Goal: Task Accomplishment & Management: Complete application form

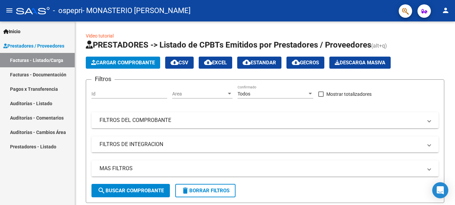
click at [443, 10] on mat-icon "person" at bounding box center [446, 10] width 8 height 8
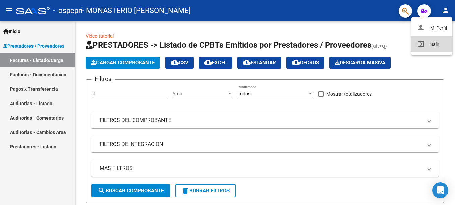
click at [426, 41] on button "exit_to_app Salir" at bounding box center [432, 44] width 41 height 16
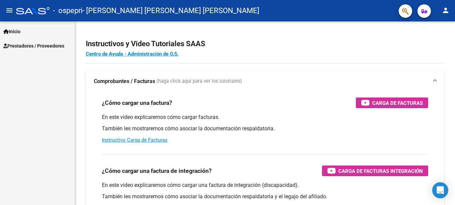
click at [30, 44] on span "Prestadores / Proveedores" at bounding box center [33, 45] width 61 height 7
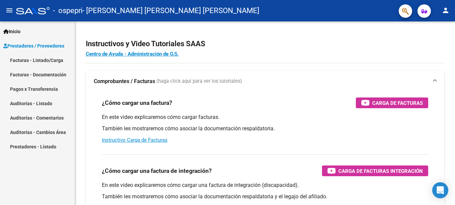
click at [32, 58] on link "Facturas - Listado/Carga" at bounding box center [37, 60] width 75 height 14
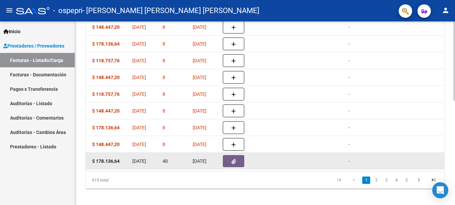
scroll to position [0, 309]
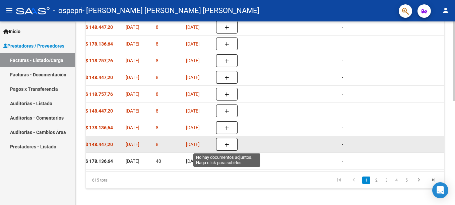
click at [230, 147] on button "button" at bounding box center [226, 144] width 21 height 13
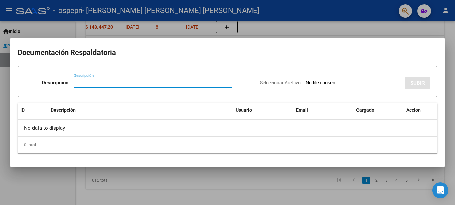
click at [120, 85] on input "Descripción" at bounding box center [153, 83] width 159 height 6
click at [101, 84] on input "Descripción" at bounding box center [153, 83] width 159 height 6
type input "planilla de asistencia"
click at [289, 79] on div "Seleccionar Archivo SUBIR" at bounding box center [345, 81] width 170 height 20
click at [306, 83] on input "Seleccionar Archivo" at bounding box center [350, 83] width 89 height 6
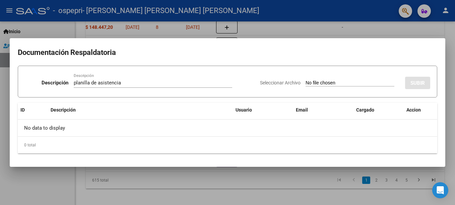
type input "C:\fakepath\Galleguillo asis ag.pdf"
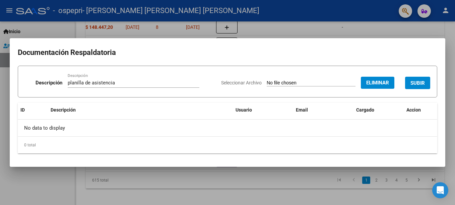
click at [417, 84] on span "SUBIR" at bounding box center [418, 83] width 14 height 6
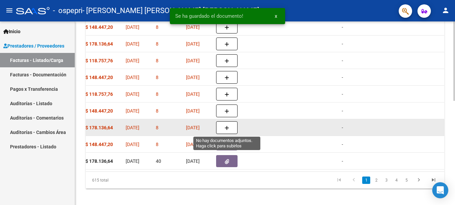
click at [228, 129] on icon "button" at bounding box center [227, 128] width 5 height 5
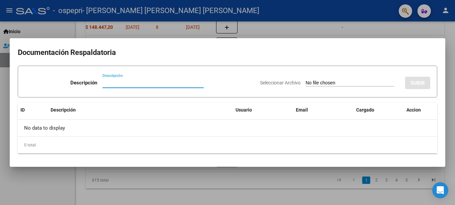
click at [150, 86] on div "Descripción" at bounding box center [153, 83] width 101 height 10
type input "p"
drag, startPoint x: 147, startPoint y: 85, endPoint x: 56, endPoint y: 85, distance: 90.9
click at [56, 85] on div "Descripción planilla de asistencia Descripción" at bounding box center [140, 84] width 230 height 20
type input "planilla de asistencia"
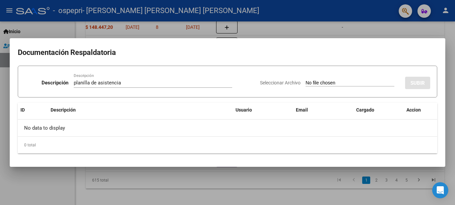
click at [350, 81] on input "Seleccionar Archivo" at bounding box center [350, 83] width 89 height 6
type input "C:\fakepath\Pol ag asi.pdf"
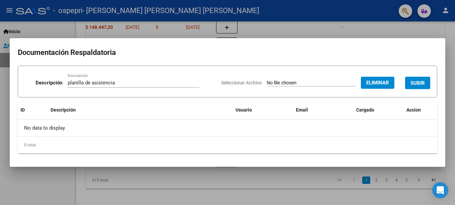
click at [417, 84] on span "SUBIR" at bounding box center [418, 83] width 14 height 6
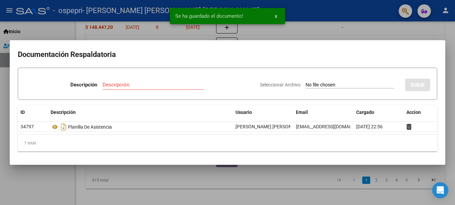
click at [339, 32] on div at bounding box center [227, 102] width 455 height 205
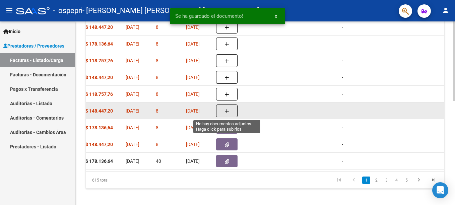
click at [234, 111] on button "button" at bounding box center [226, 111] width 21 height 13
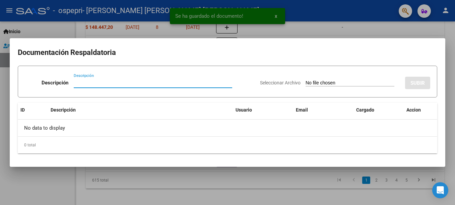
paste input "planilla de asistencia"
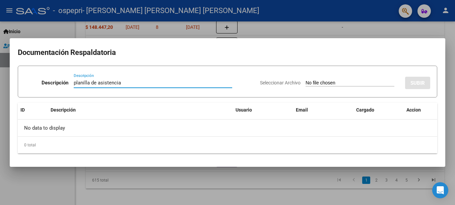
type input "planilla de asistencia"
click at [357, 82] on input "Seleccionar Archivo" at bounding box center [350, 83] width 89 height 6
type input "C:\fakepath\Lehnert asis agos.pdf"
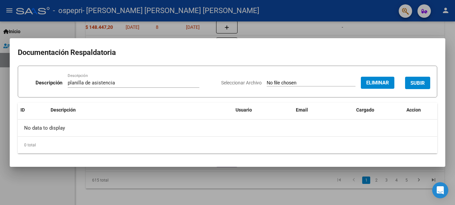
click at [412, 84] on span "SUBIR" at bounding box center [418, 83] width 14 height 6
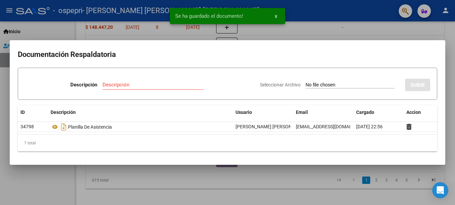
click at [297, 35] on div at bounding box center [227, 102] width 455 height 205
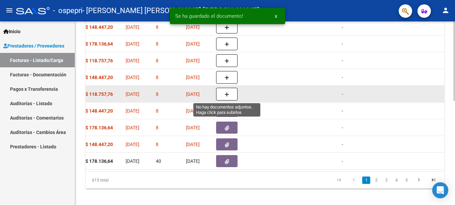
click at [230, 93] on button "button" at bounding box center [226, 94] width 21 height 13
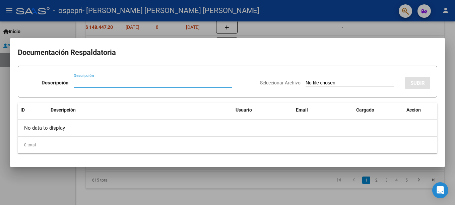
paste input "planilla de asistencia"
type input "planilla de asistencia"
click at [306, 81] on input "Seleccionar Archivo" at bounding box center [350, 83] width 89 height 6
type input "C:\fakepath\Lezcano asis ag.pdf"
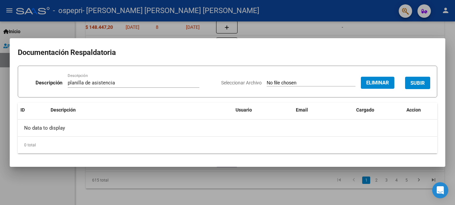
click at [415, 83] on span "SUBIR" at bounding box center [418, 83] width 14 height 6
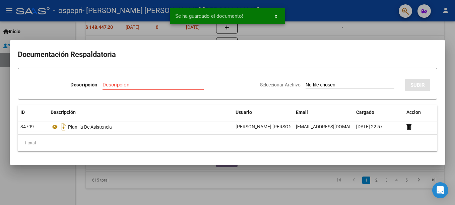
click at [312, 27] on div at bounding box center [227, 102] width 455 height 205
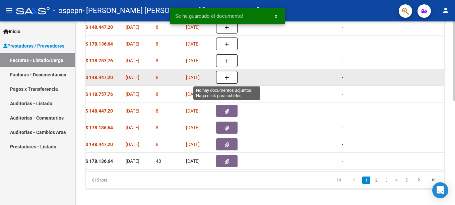
click at [230, 77] on button "button" at bounding box center [226, 77] width 21 height 13
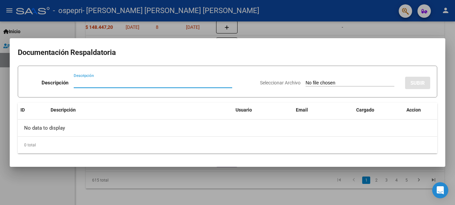
paste input "planilla de asistencia"
type input "planilla de asistencia"
click at [316, 79] on div "Seleccionar Archivo SUBIR" at bounding box center [345, 81] width 170 height 20
click at [315, 82] on input "Seleccionar Archivo" at bounding box center [350, 83] width 89 height 6
type input "C:\fakepath\Juany agos asi.pdf"
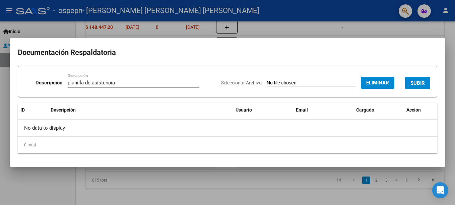
click at [417, 80] on span "SUBIR" at bounding box center [418, 83] width 14 height 6
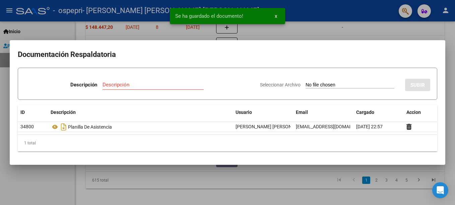
click at [315, 36] on div at bounding box center [227, 102] width 455 height 205
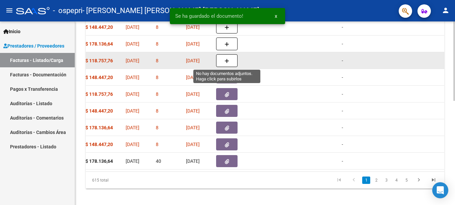
click at [231, 60] on button "button" at bounding box center [226, 60] width 21 height 13
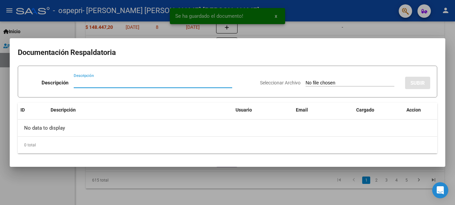
paste input "planilla de asistencia"
type input "planilla de asistencia"
click at [333, 85] on input "Seleccionar Archivo" at bounding box center [350, 83] width 89 height 6
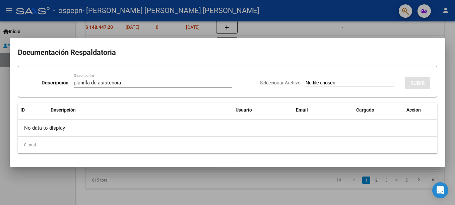
type input "C:\fakepath\Troncoso asis ago.pdf"
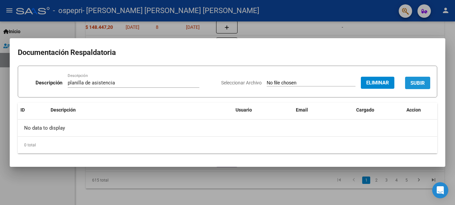
click at [411, 81] on span "SUBIR" at bounding box center [418, 83] width 14 height 6
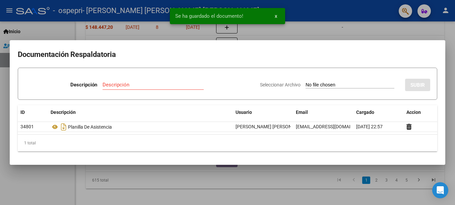
click at [445, 32] on div at bounding box center [227, 102] width 455 height 205
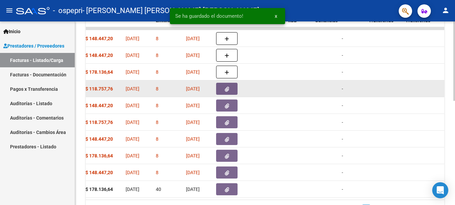
scroll to position [197, 0]
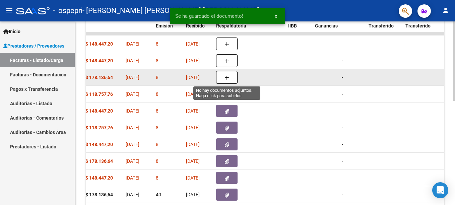
click at [233, 80] on button "button" at bounding box center [226, 77] width 21 height 13
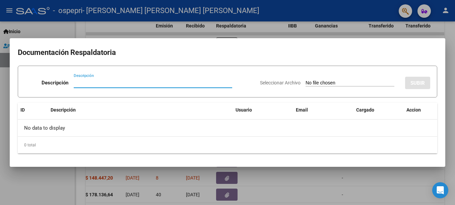
paste input "planilla de asistencia"
type input "planilla de asistencia"
click at [345, 82] on input "Seleccionar Archivo" at bounding box center [350, 83] width 89 height 6
type input "C:\fakepath\Wendel asis.pdf"
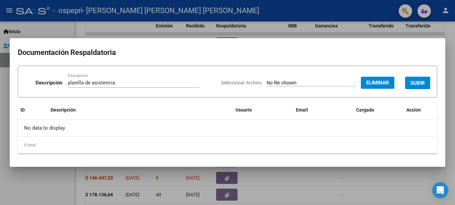
click at [422, 83] on span "SUBIR" at bounding box center [418, 83] width 14 height 6
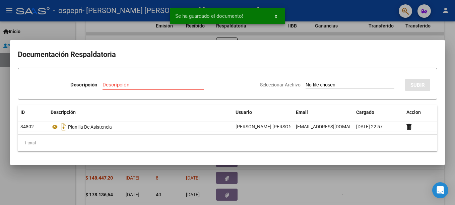
click at [449, 73] on div at bounding box center [227, 102] width 455 height 205
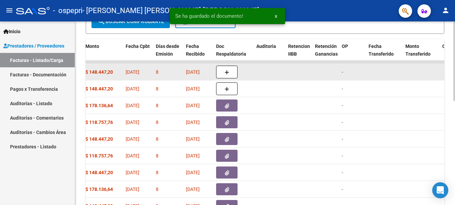
scroll to position [164, 0]
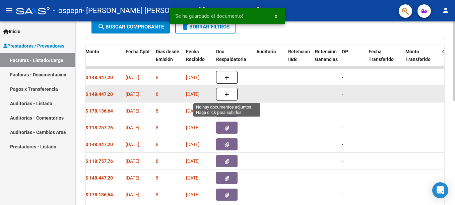
click at [233, 95] on button "button" at bounding box center [226, 94] width 21 height 13
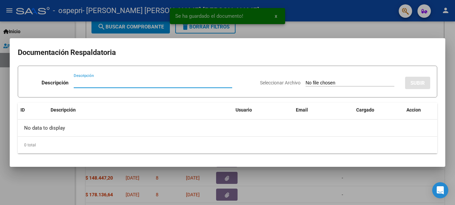
paste input "planilla de asistencia"
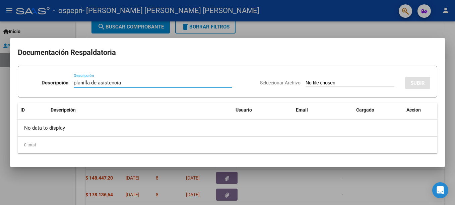
type input "planilla de asistencia"
click at [306, 84] on input "Seleccionar Archivo" at bounding box center [350, 83] width 89 height 6
type input "C:\fakepath\Geldrez asis agos.pdf"
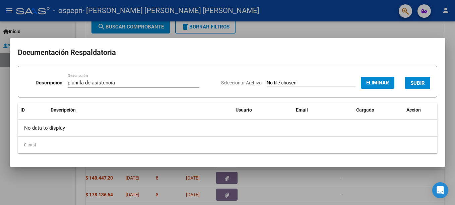
click at [412, 80] on span "SUBIR" at bounding box center [418, 83] width 14 height 6
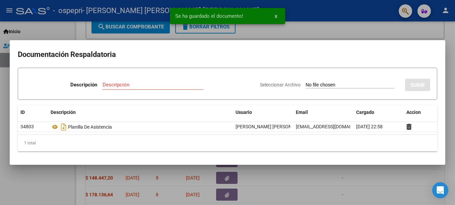
click at [447, 69] on div at bounding box center [227, 102] width 455 height 205
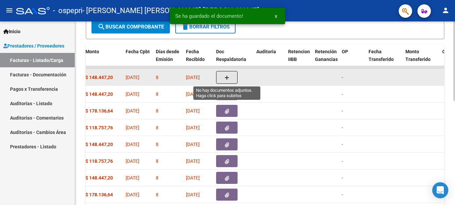
click at [225, 79] on icon "button" at bounding box center [227, 77] width 5 height 5
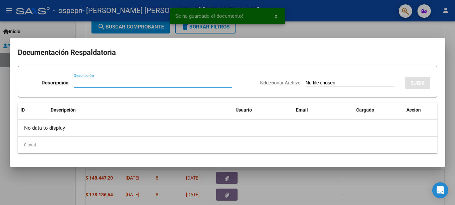
paste input "planilla de asistencia"
type input "planilla de asistencia"
click at [326, 80] on input "Seleccionar Archivo" at bounding box center [350, 83] width 89 height 6
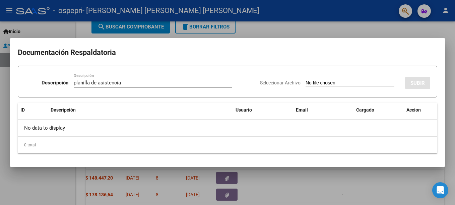
type input "C:\fakepath\Camargo asis ag.pdf"
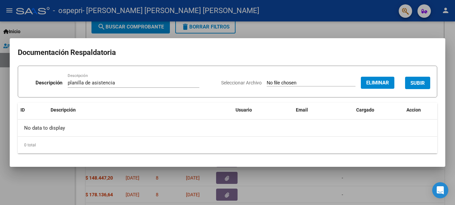
click at [423, 83] on span "SUBIR" at bounding box center [418, 83] width 14 height 6
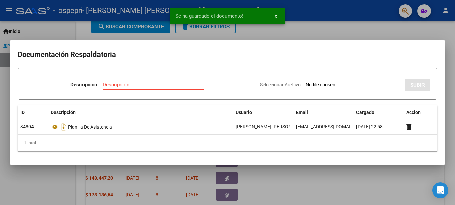
click at [359, 26] on div at bounding box center [227, 102] width 455 height 205
